Goal: Task Accomplishment & Management: Use online tool/utility

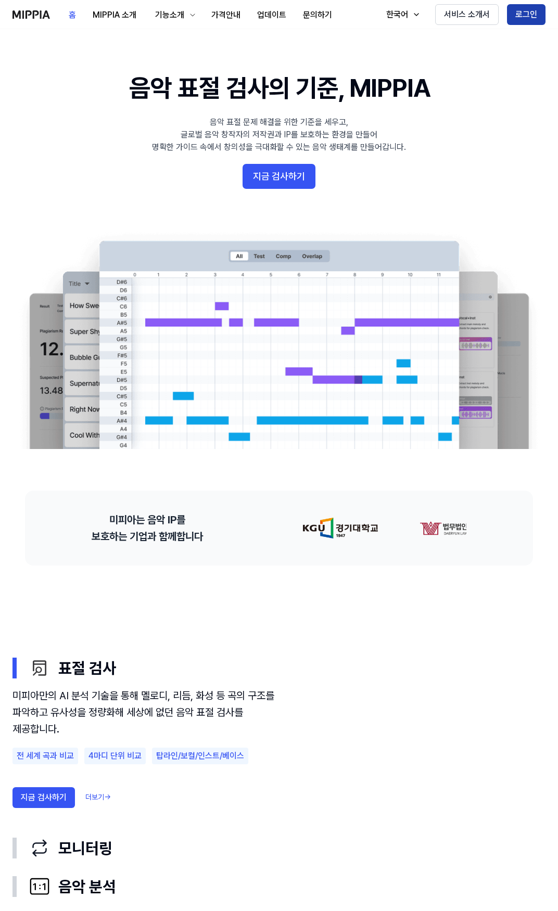
click at [518, 15] on button "로그인" at bounding box center [526, 14] width 39 height 21
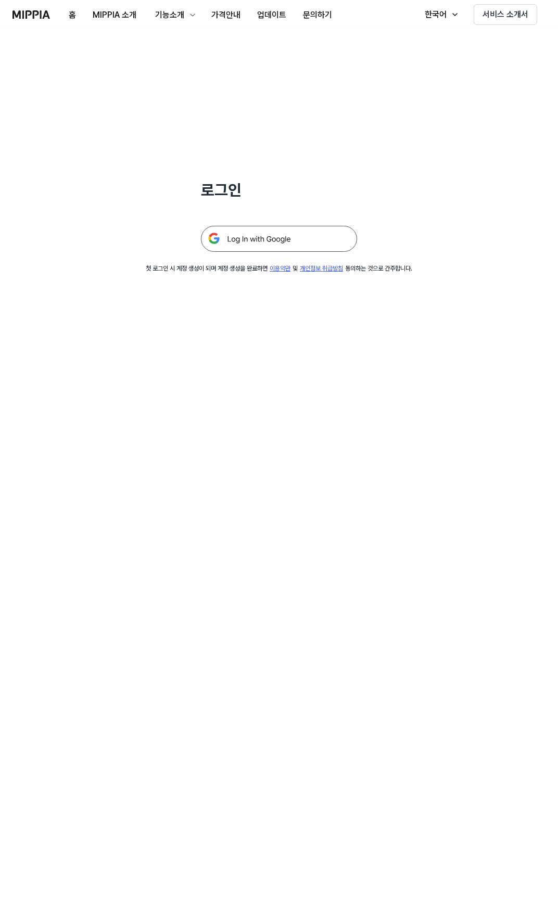
click at [303, 231] on img at bounding box center [279, 239] width 156 height 26
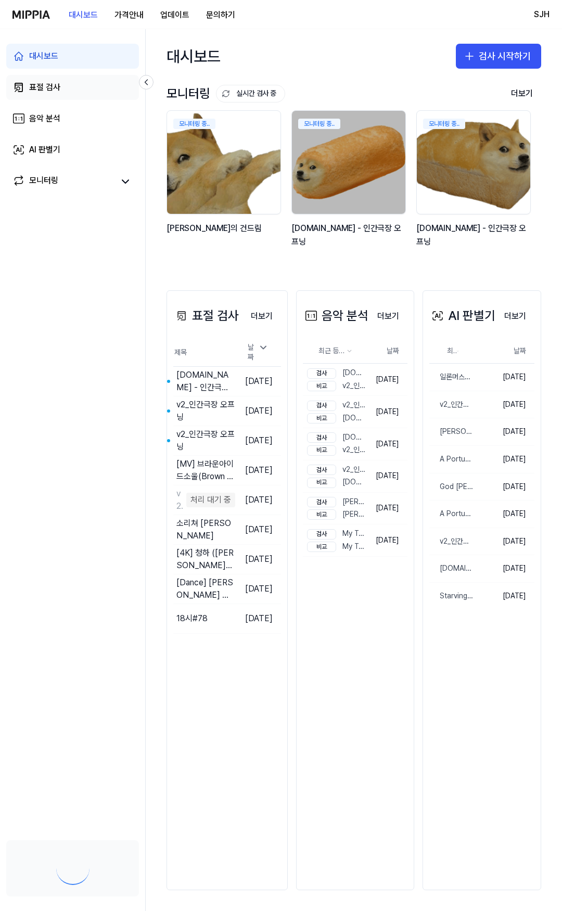
click at [58, 81] on link "표절 검사" at bounding box center [72, 87] width 133 height 25
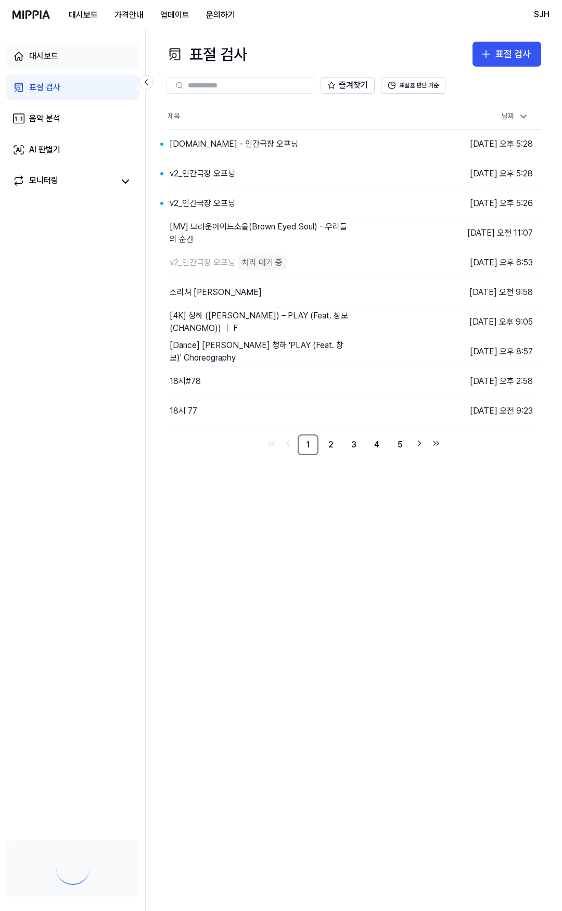
click at [79, 60] on link "대시보드" at bounding box center [72, 56] width 133 height 25
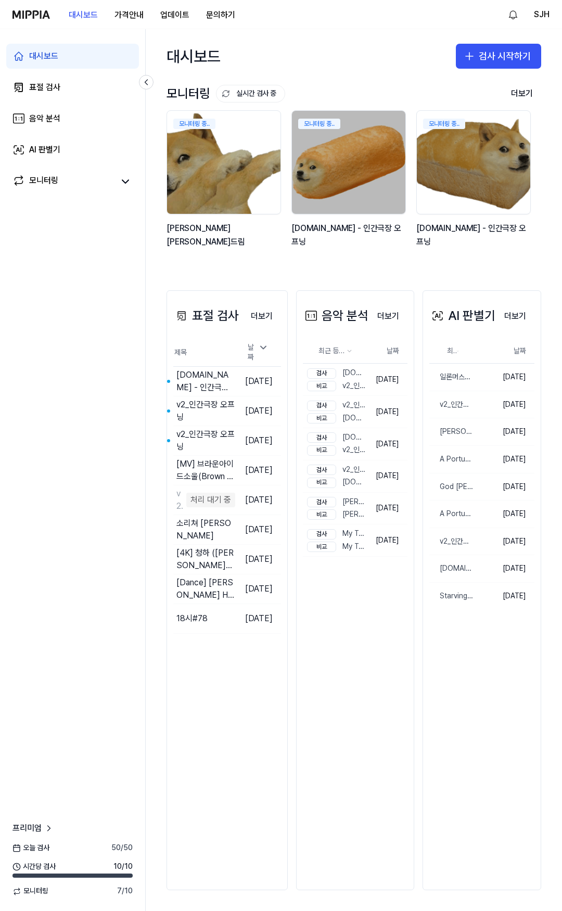
click at [5, 91] on div "대시보드 표절 검사 음악 분석 AI 판별기 모니터링" at bounding box center [72, 118] width 145 height 179
click at [31, 91] on div "표절 검사" at bounding box center [44, 87] width 31 height 12
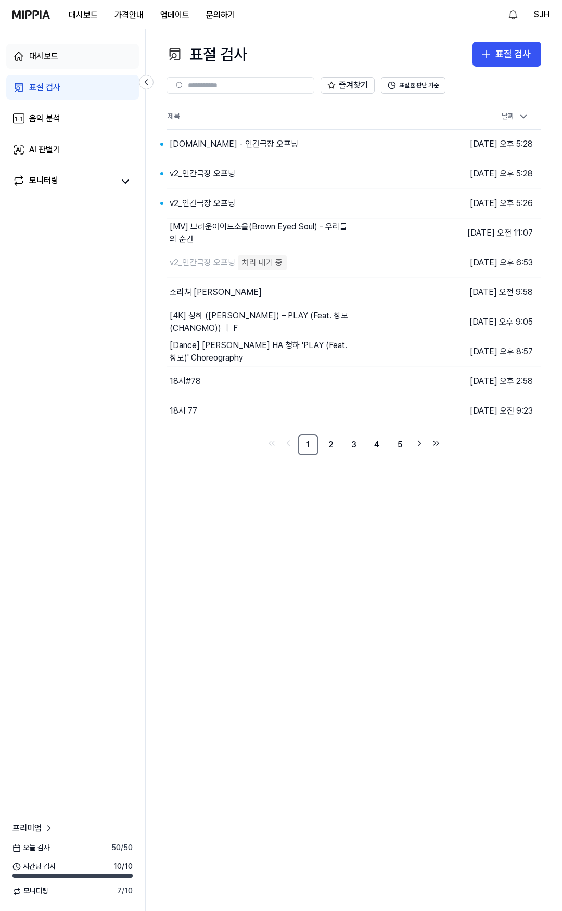
click at [98, 54] on link "대시보드" at bounding box center [72, 56] width 133 height 25
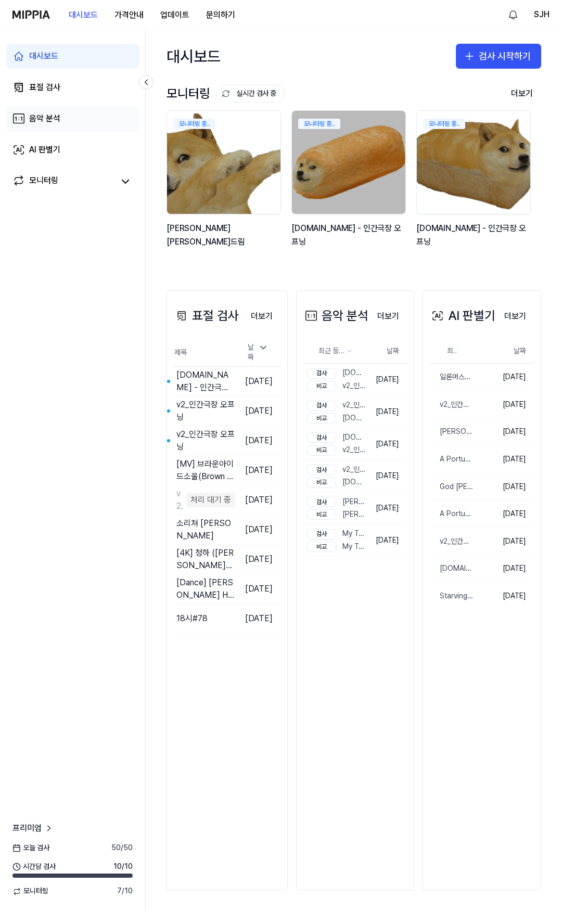
click at [51, 119] on div "음악 분석" at bounding box center [44, 118] width 31 height 12
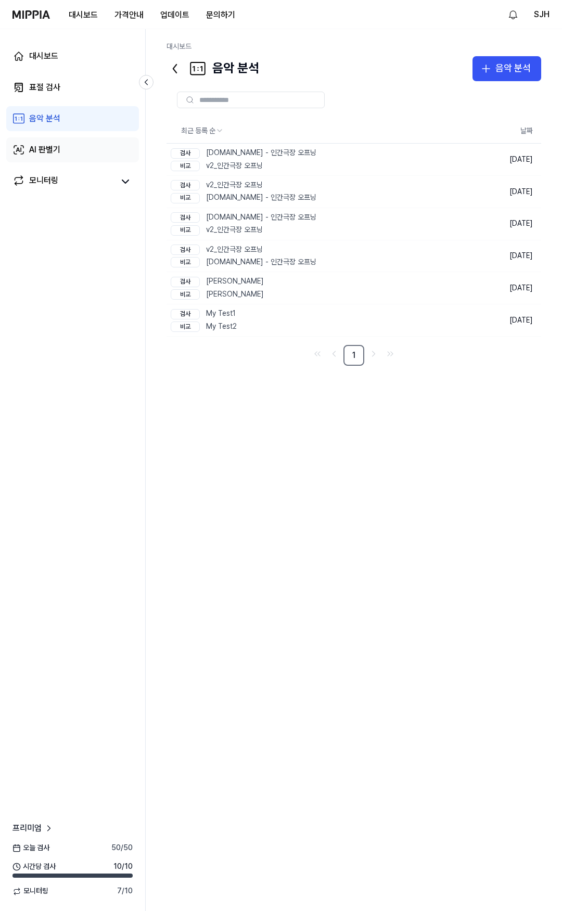
click at [55, 147] on div "AI 판별기" at bounding box center [44, 150] width 31 height 12
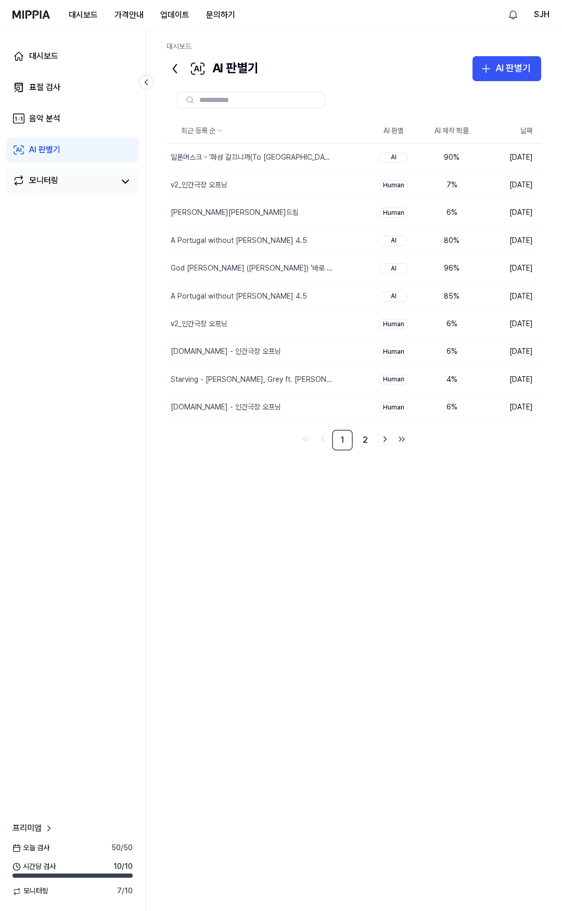
click at [76, 173] on div "모니터링" at bounding box center [72, 181] width 133 height 25
click at [75, 163] on div "대시보드 표절 검사 음악 분석 AI 판별기 모니터링" at bounding box center [72, 118] width 145 height 179
click at [62, 178] on link "모니터링" at bounding box center [62, 181] width 101 height 15
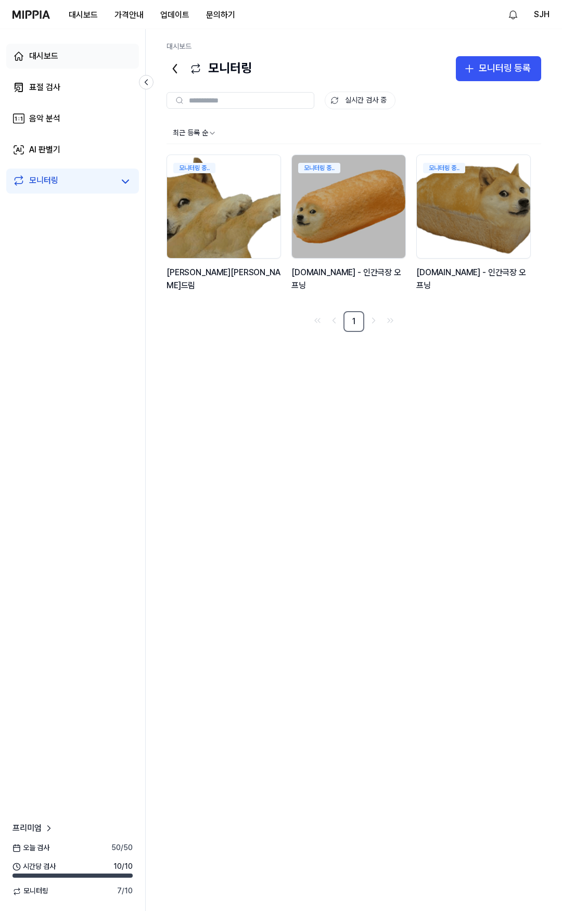
click at [73, 53] on link "대시보드" at bounding box center [72, 56] width 133 height 25
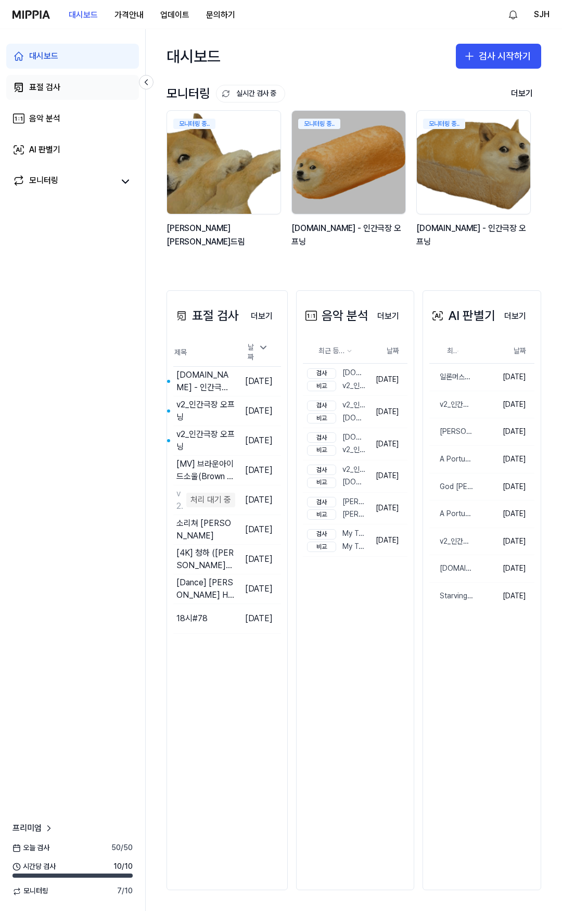
click at [49, 85] on div "표절 검사" at bounding box center [44, 87] width 31 height 12
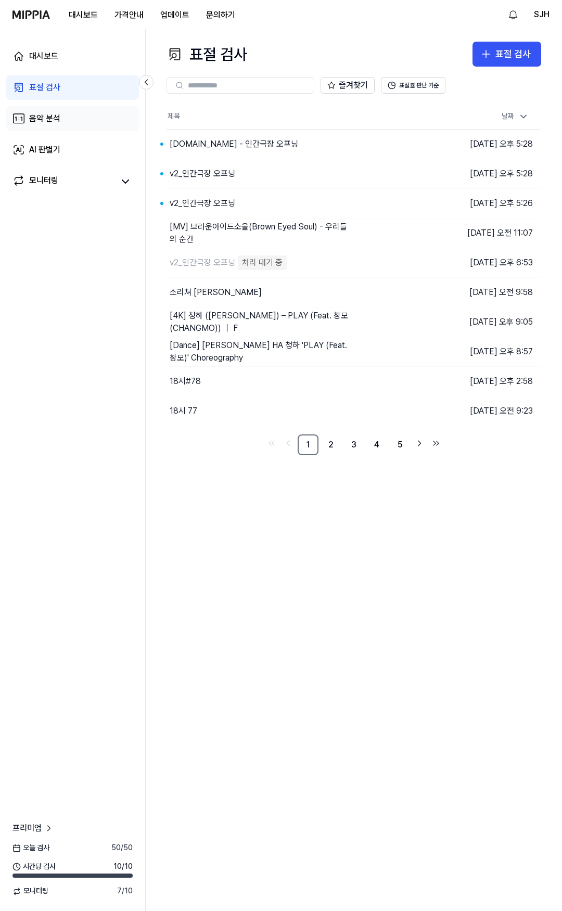
click at [57, 119] on div "음악 분석" at bounding box center [44, 118] width 31 height 12
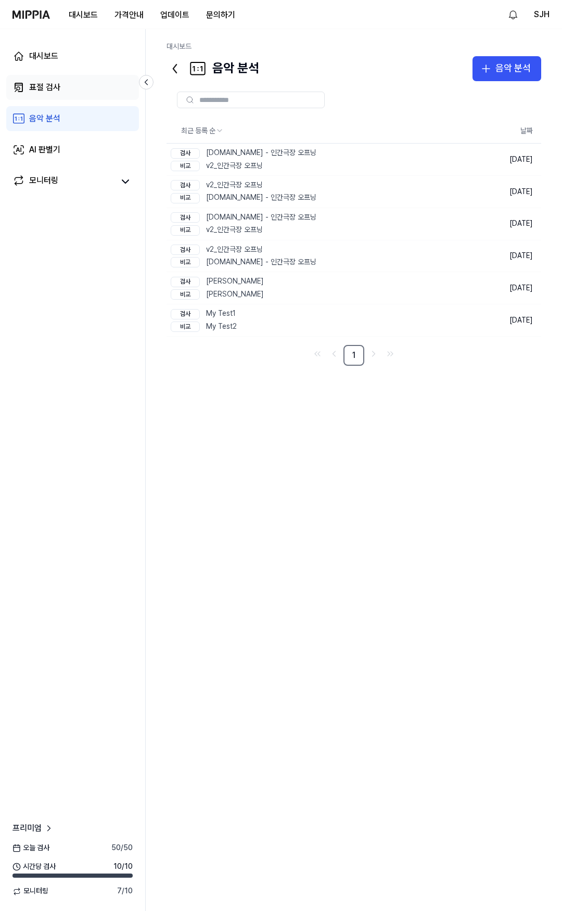
click at [64, 88] on link "표절 검사" at bounding box center [72, 87] width 133 height 25
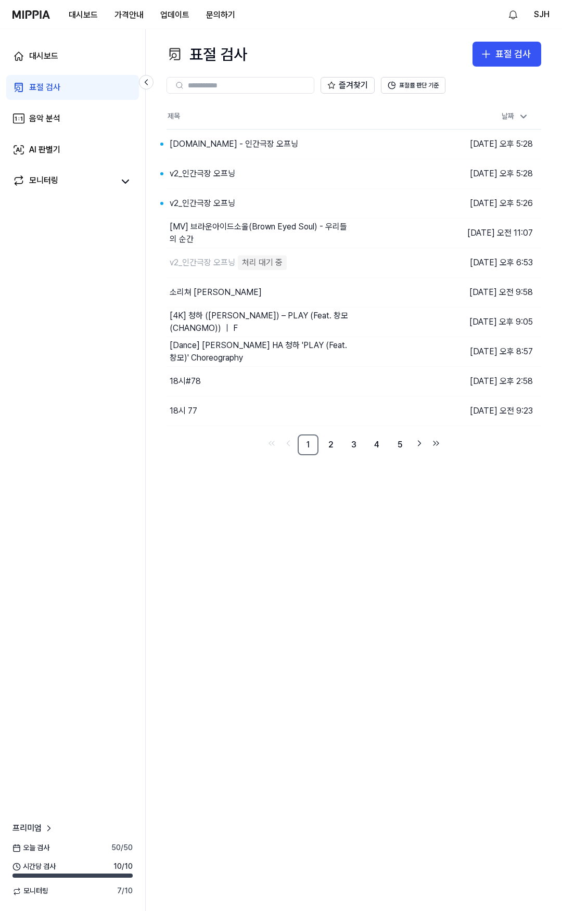
click at [50, 75] on link "표절 검사" at bounding box center [72, 87] width 133 height 25
click at [53, 57] on div "대시보드" at bounding box center [43, 56] width 29 height 12
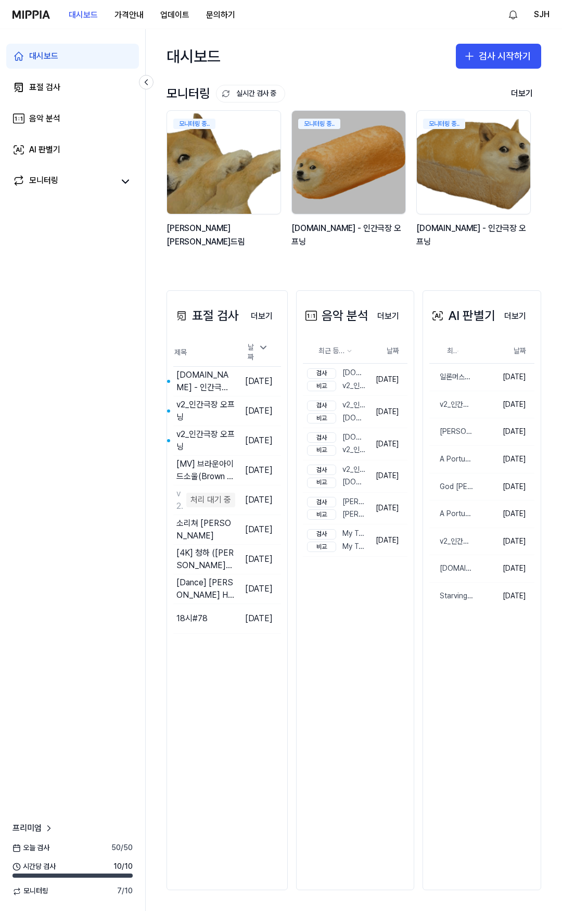
click at [61, 137] on div "대시보드 표절 검사 음악 분석 AI 판별기 모니터링" at bounding box center [72, 118] width 145 height 179
click at [65, 61] on link "대시보드" at bounding box center [72, 56] width 133 height 25
click at [56, 149] on div "AI 판별기" at bounding box center [44, 150] width 31 height 12
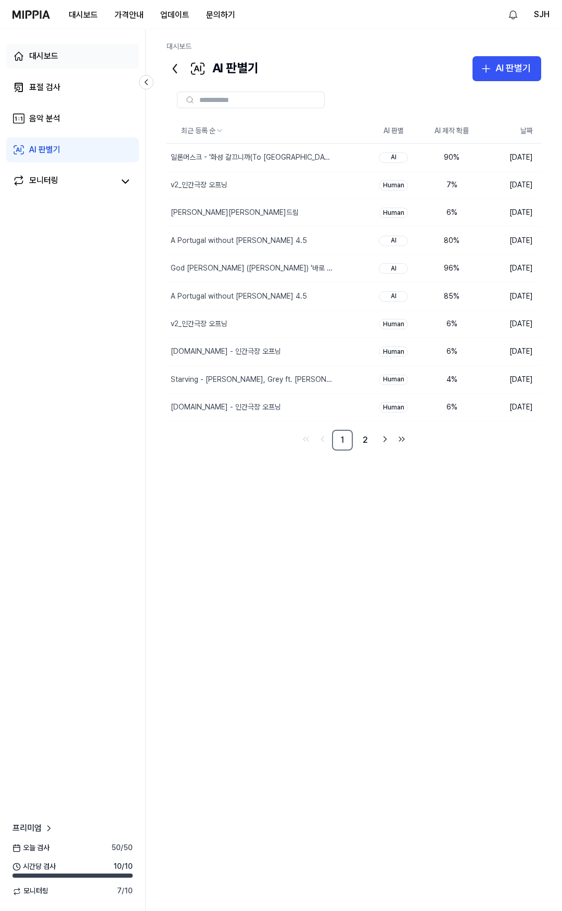
click at [52, 53] on div "대시보드" at bounding box center [43, 56] width 29 height 12
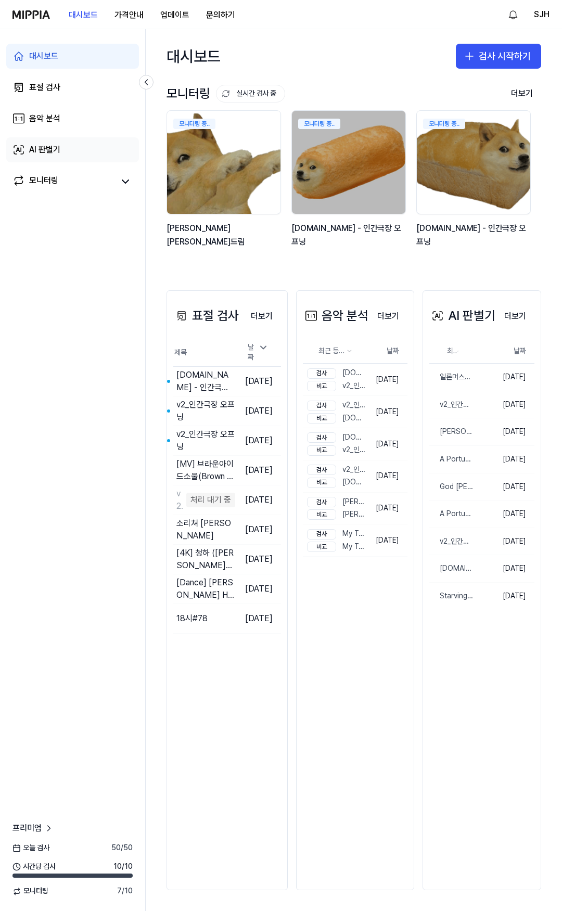
click at [60, 146] on div "AI 판별기" at bounding box center [44, 150] width 31 height 12
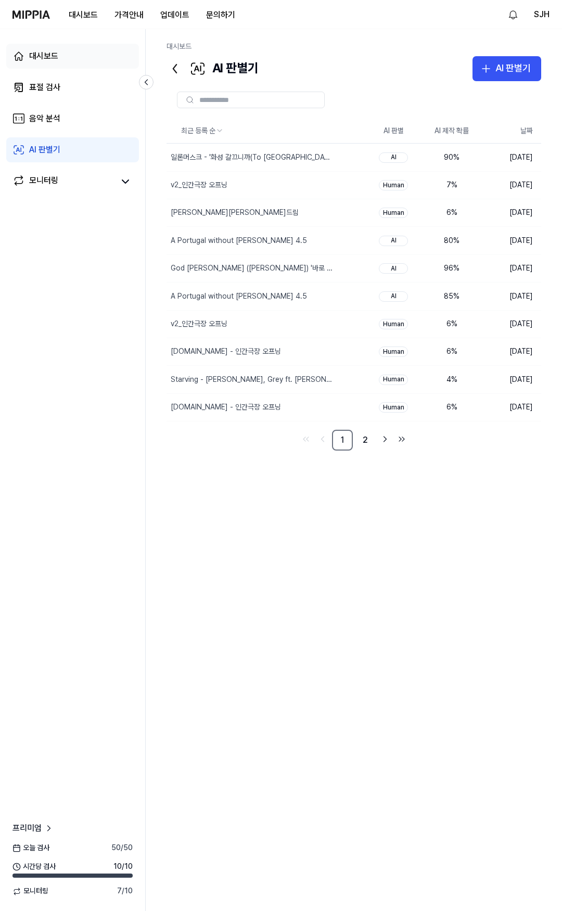
click at [58, 58] on div "대시보드" at bounding box center [43, 56] width 29 height 12
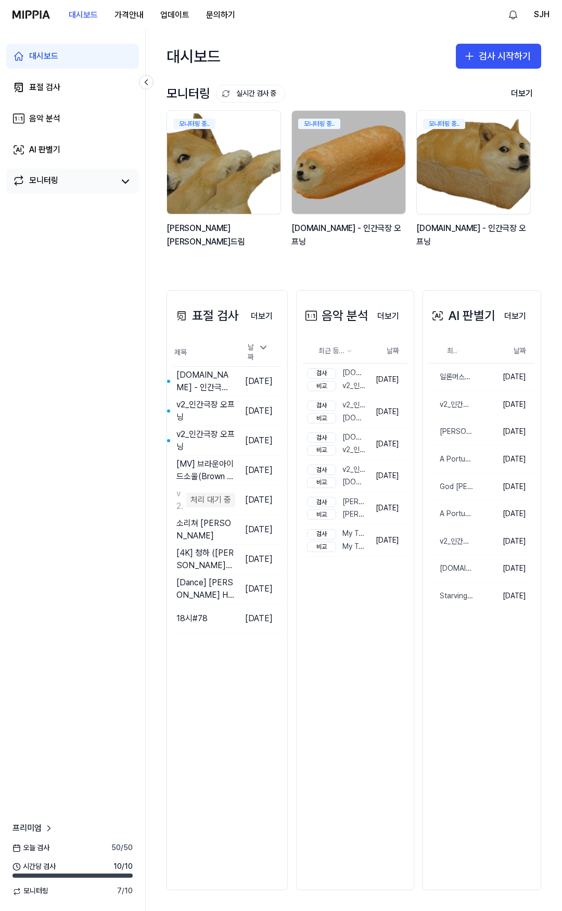
click at [68, 185] on link "모니터링" at bounding box center [62, 181] width 101 height 15
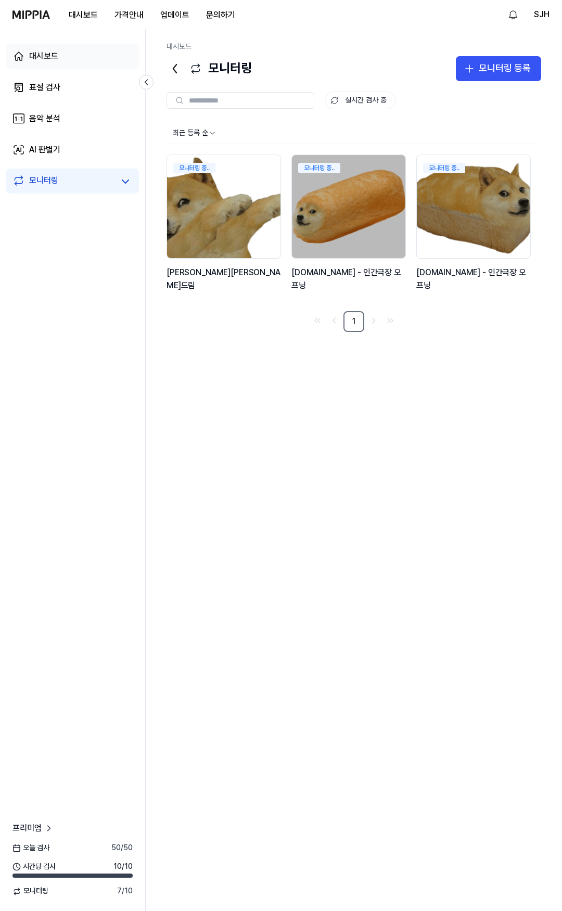
click at [58, 55] on div "대시보드" at bounding box center [43, 56] width 29 height 12
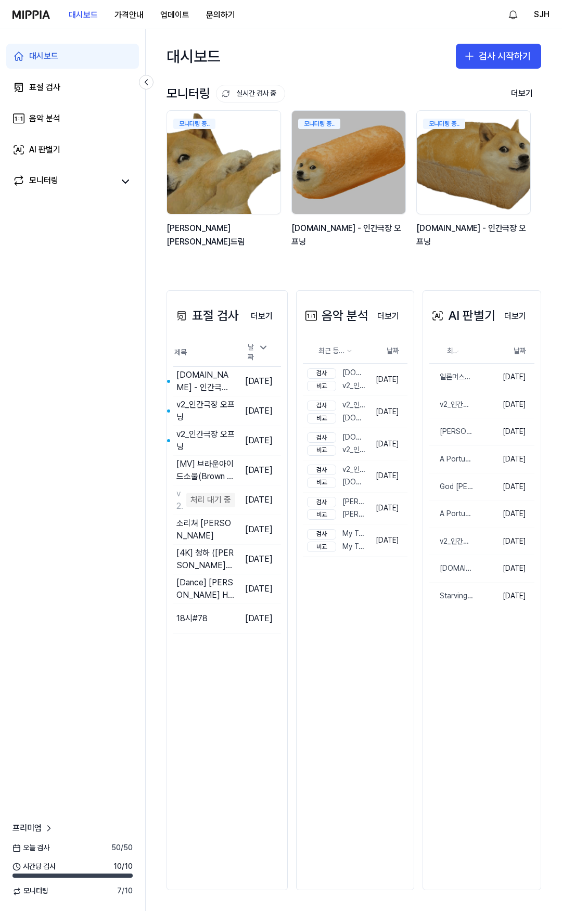
click at [68, 49] on link "대시보드" at bounding box center [72, 56] width 133 height 25
click at [35, 20] on div "대시보드 가격안내 업데이트 문의하기" at bounding box center [127, 14] width 231 height 29
click at [37, 15] on img at bounding box center [30, 14] width 37 height 8
click at [74, 81] on link "표절 검사" at bounding box center [72, 87] width 133 height 25
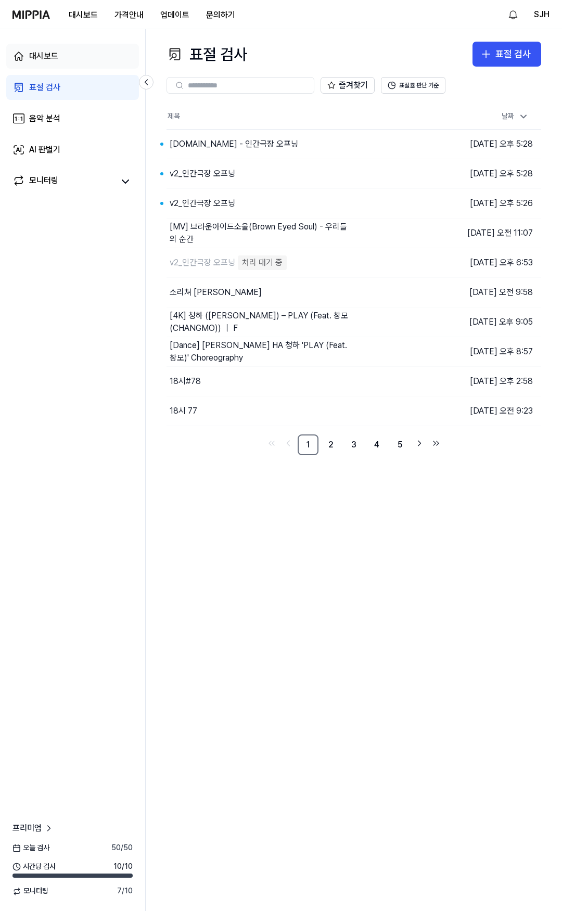
click at [73, 59] on link "대시보드" at bounding box center [72, 56] width 133 height 25
